Goal: Information Seeking & Learning: Find specific fact

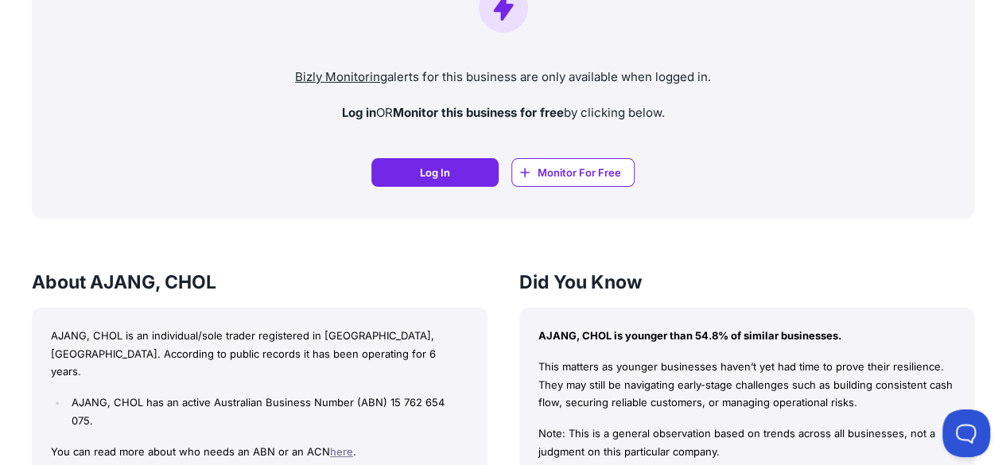
scroll to position [1352, 0]
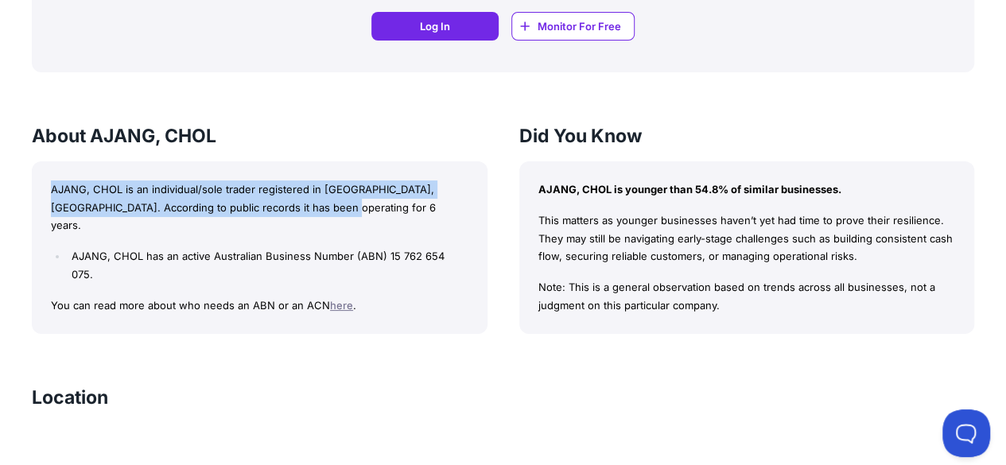
drag, startPoint x: 46, startPoint y: 196, endPoint x: 300, endPoint y: 201, distance: 253.8
click at [300, 201] on div "AJANG, CHOL is an individual/sole trader registered in [GEOGRAPHIC_DATA], [GEOG…" at bounding box center [260, 247] width 456 height 173
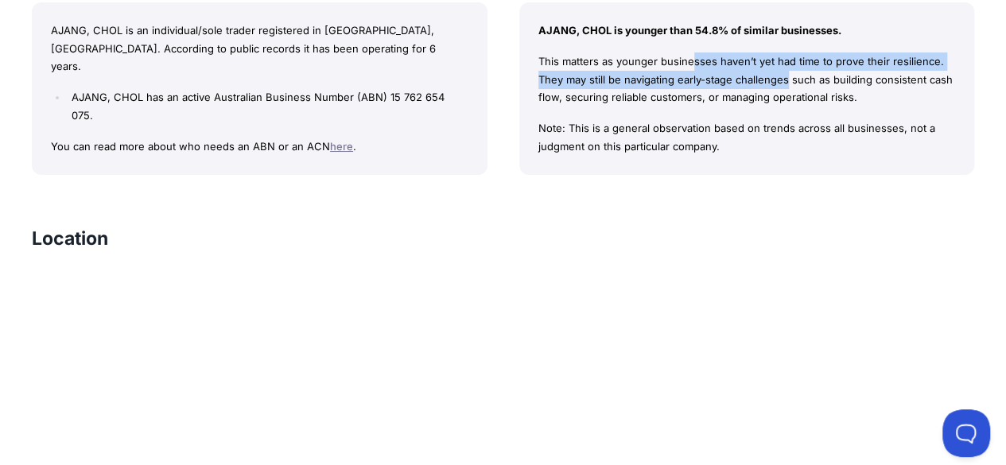
drag, startPoint x: 541, startPoint y: 64, endPoint x: 646, endPoint y: 76, distance: 105.6
click at [646, 76] on p "This matters as younger businesses haven’t yet had time to prove their resilien…" at bounding box center [748, 80] width 418 height 54
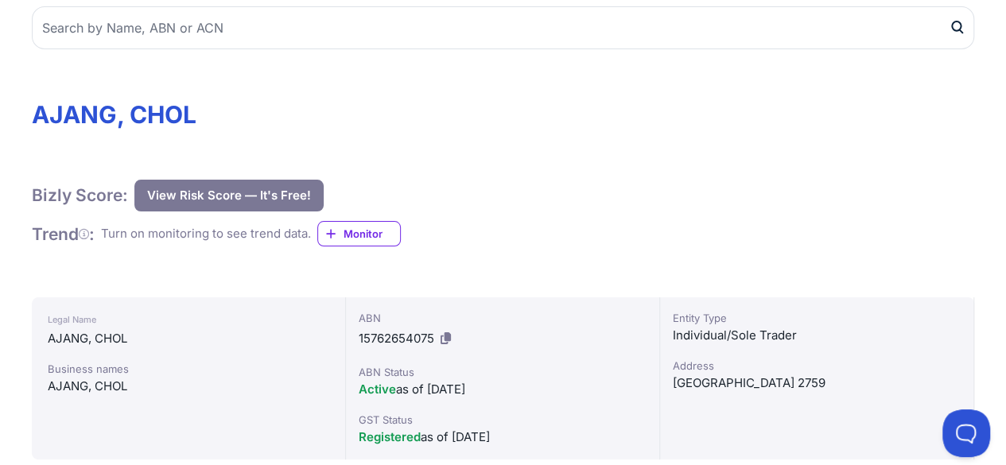
scroll to position [0, 0]
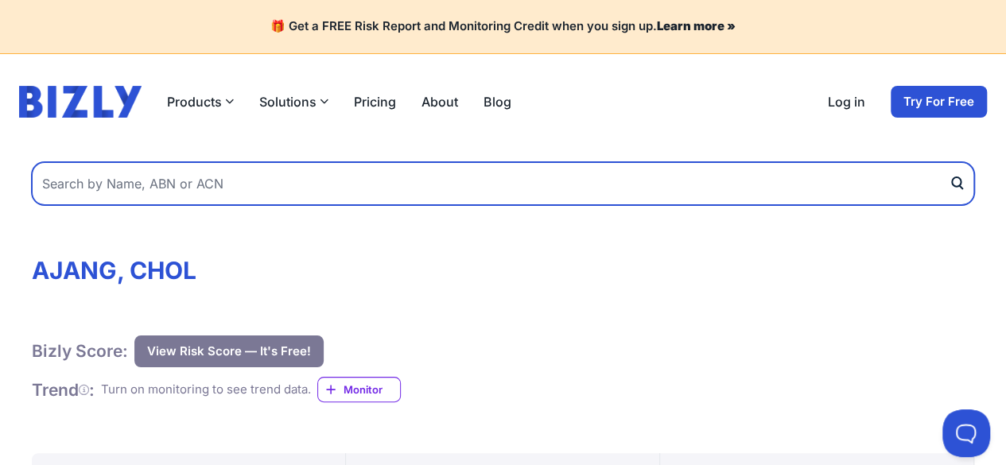
click at [264, 180] on input "text" at bounding box center [503, 183] width 943 height 43
click at [75, 187] on input "text" at bounding box center [503, 183] width 943 height 43
paste input "[STREET_ADDRESS]"
type input "[STREET_ADDRESS]"
click at [949, 162] on button "submit" at bounding box center [961, 183] width 25 height 43
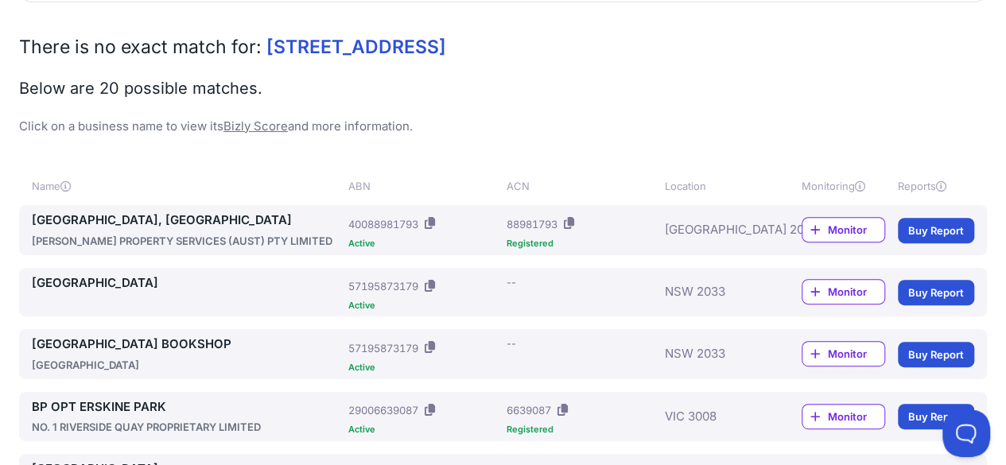
scroll to position [239, 0]
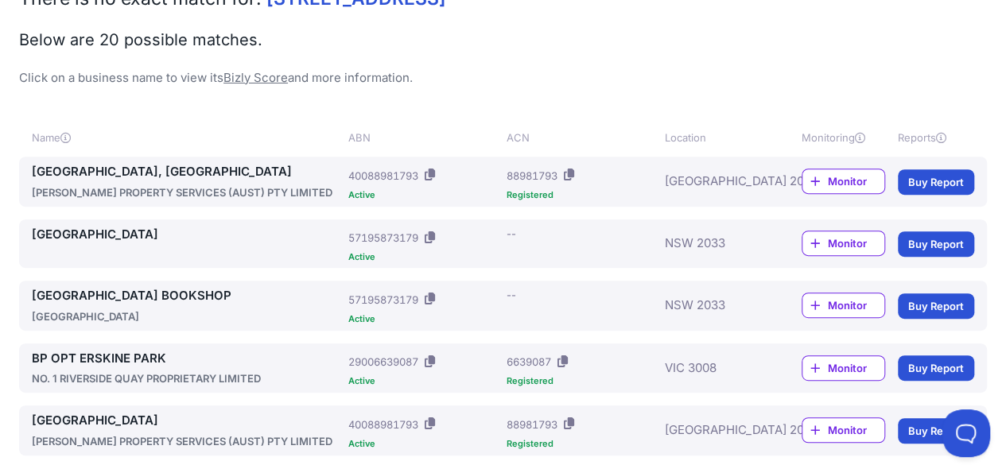
drag, startPoint x: 25, startPoint y: 235, endPoint x: 253, endPoint y: 243, distance: 227.7
click at [253, 243] on div "[GEOGRAPHIC_DATA] ABN: 57195873179 Active ACN: -- NSW 2033 Monitor Buy Report" at bounding box center [503, 244] width 968 height 49
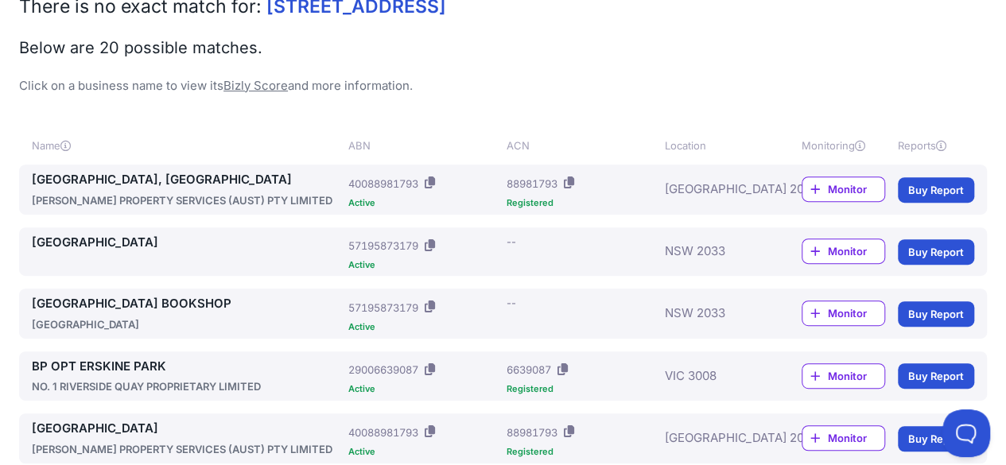
scroll to position [0, 0]
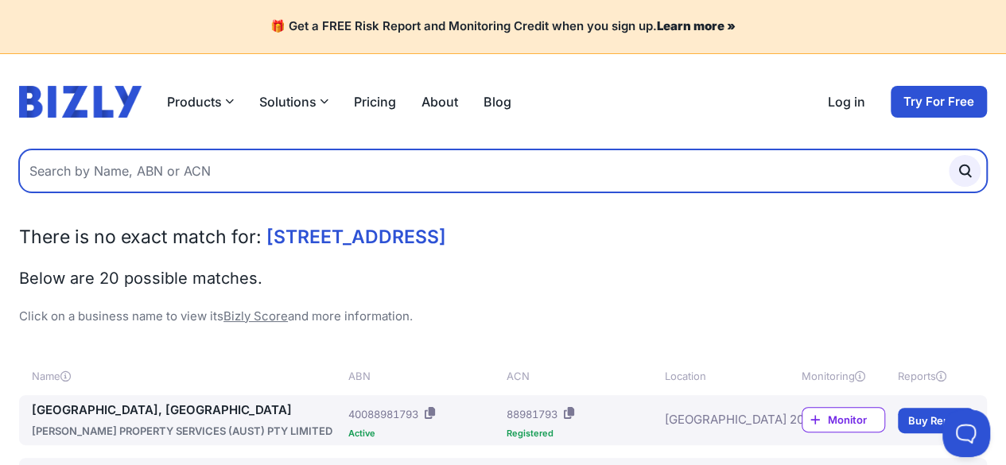
click at [103, 169] on input "text" at bounding box center [503, 171] width 968 height 43
paste input "Chol Ajang"
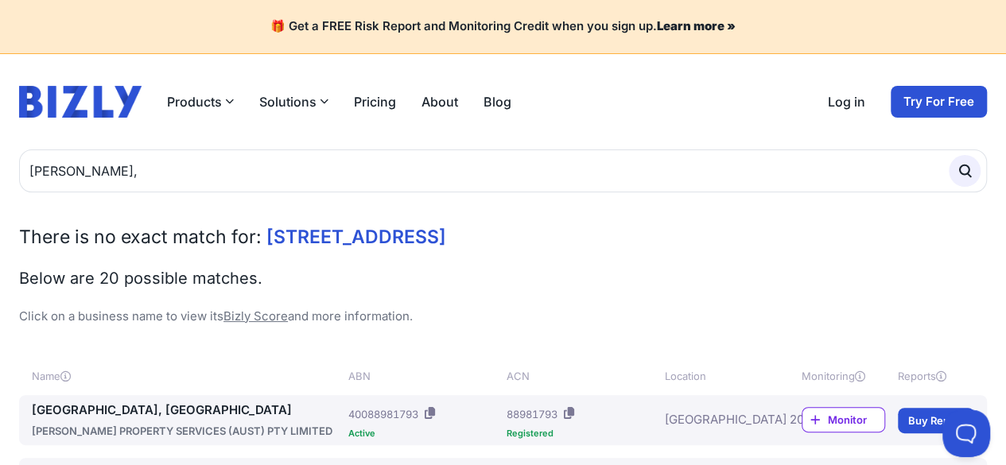
drag, startPoint x: 573, startPoint y: 239, endPoint x: 841, endPoint y: 246, distance: 268.2
click at [446, 246] on span "7 Ballyleaney Place 2759 Sydney - Erskine Park New South Wales - Australia" at bounding box center [357, 237] width 180 height 22
copy span "Erskine Park New South Wales"
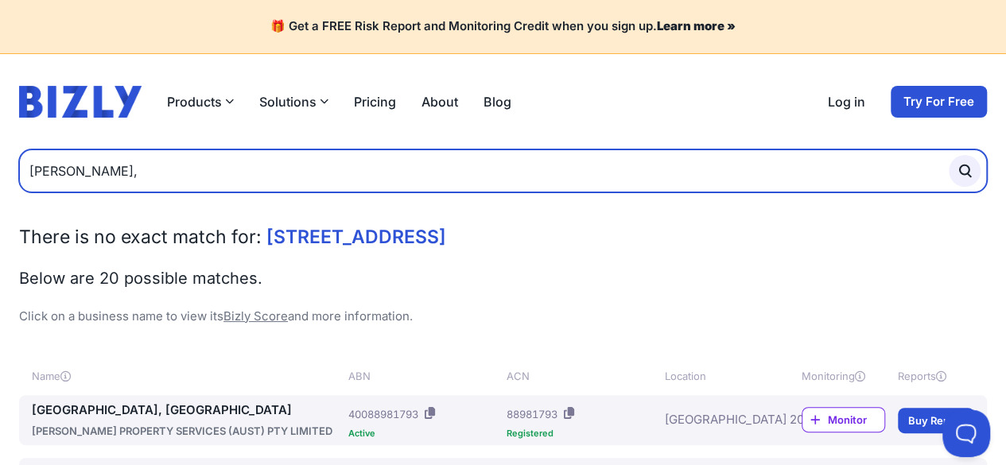
click at [146, 172] on input "Chol Ajang," at bounding box center [503, 171] width 968 height 43
paste input "Erskine Park New South Wales"
type input "[PERSON_NAME],[PERSON_NAME] [GEOGRAPHIC_DATA]"
click at [949, 155] on button "submit" at bounding box center [965, 171] width 32 height 32
